Goal: Information Seeking & Learning: Learn about a topic

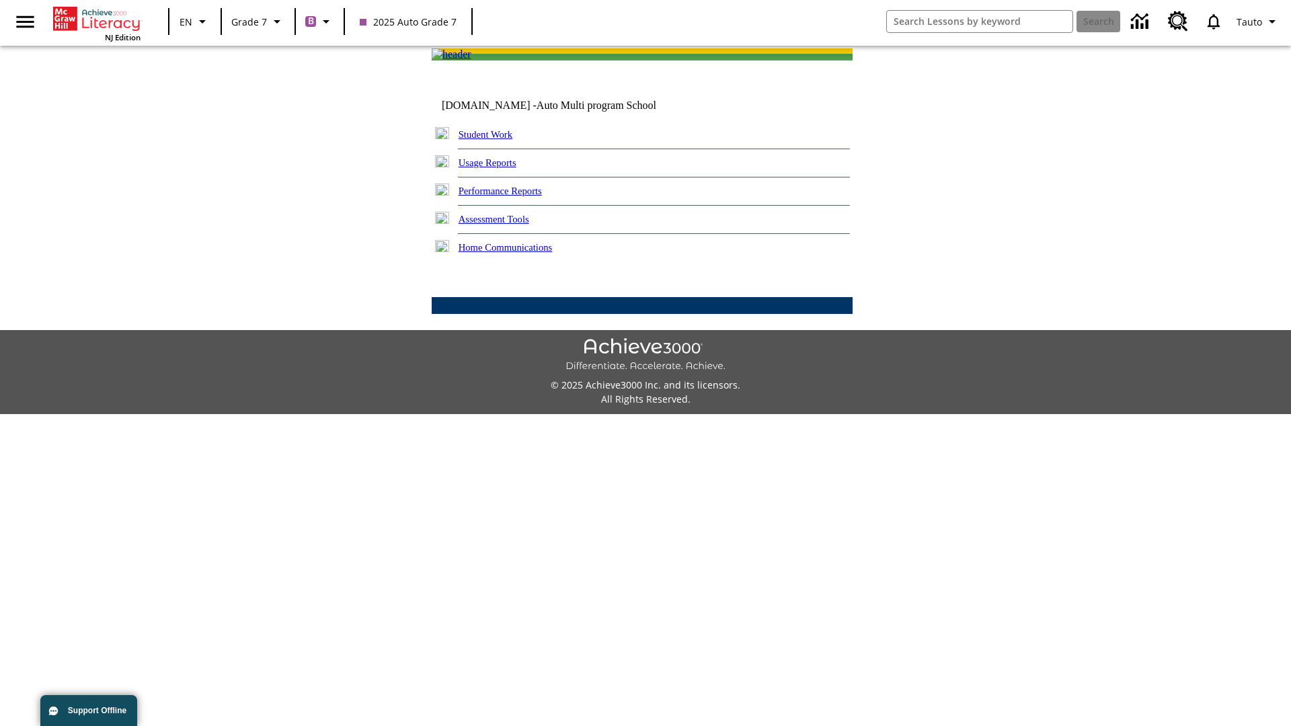
click at [514, 196] on link "Performance Reports" at bounding box center [499, 191] width 83 height 11
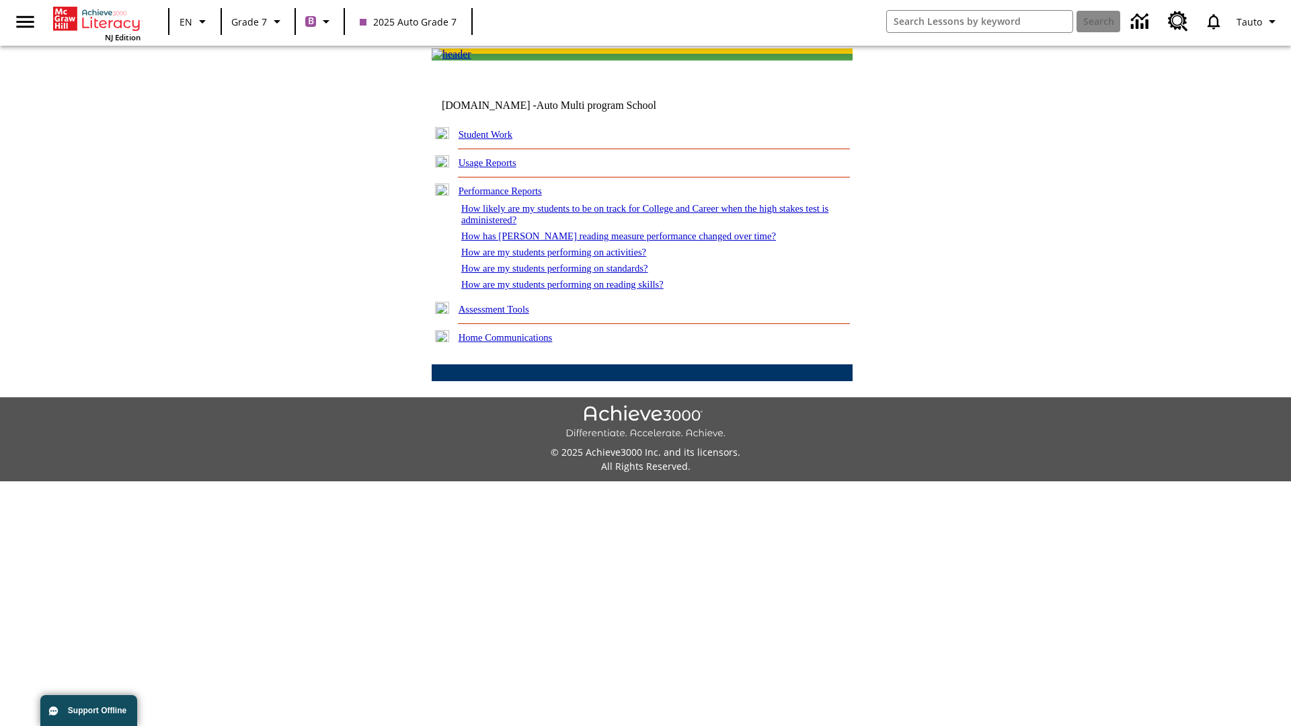
click at [611, 241] on link "How has [PERSON_NAME] reading measure performance changed over time?" at bounding box center [618, 236] width 315 height 11
